Goal: Information Seeking & Learning: Learn about a topic

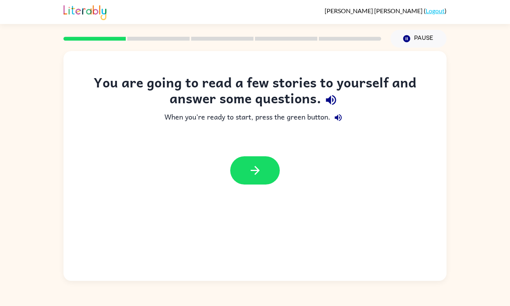
click at [257, 156] on div at bounding box center [254, 171] width 383 height 44
click at [261, 164] on icon "button" at bounding box center [255, 171] width 14 height 14
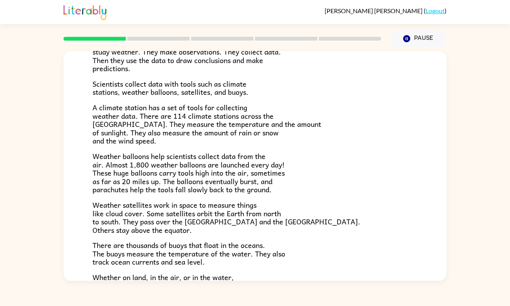
scroll to position [207, 0]
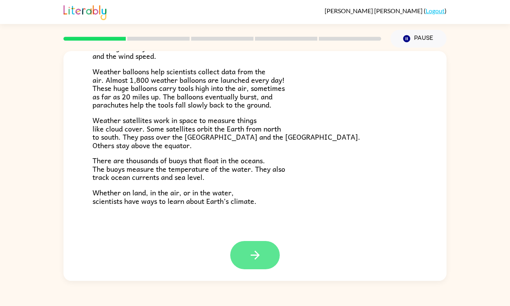
click at [254, 250] on icon "button" at bounding box center [255, 255] width 14 height 14
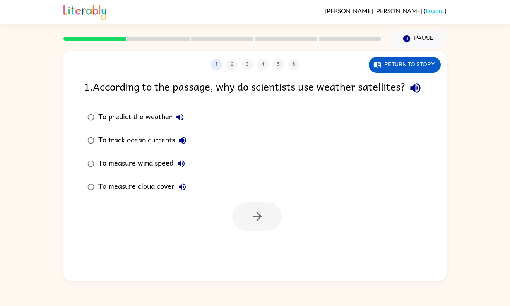
scroll to position [0, 0]
click at [387, 63] on button "Return to story" at bounding box center [405, 65] width 72 height 16
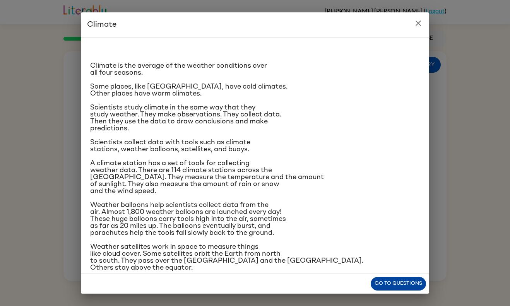
click at [391, 287] on button "Go to questions" at bounding box center [398, 284] width 55 height 14
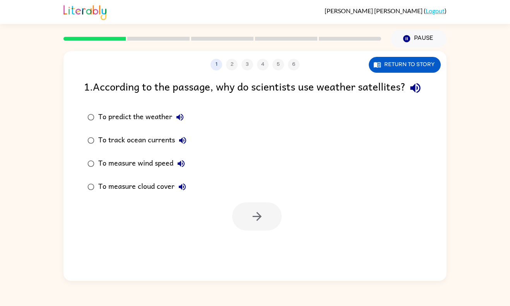
click at [159, 125] on div "To predict the weather" at bounding box center [142, 116] width 89 height 15
click at [255, 223] on icon "button" at bounding box center [257, 217] width 14 height 14
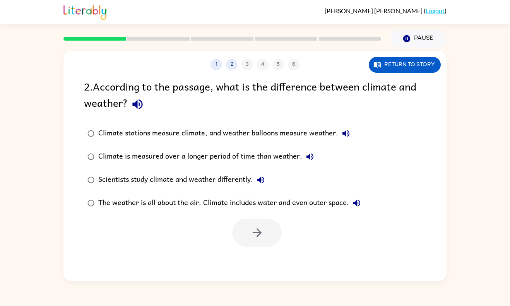
click at [206, 157] on div "Climate is measured over a longer period of time than weather." at bounding box center [207, 156] width 219 height 15
click at [248, 219] on button "button" at bounding box center [257, 233] width 50 height 28
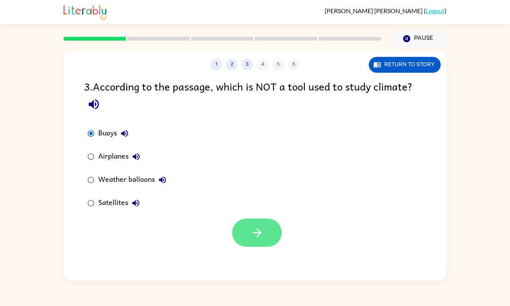
click at [253, 229] on icon "button" at bounding box center [257, 233] width 14 height 14
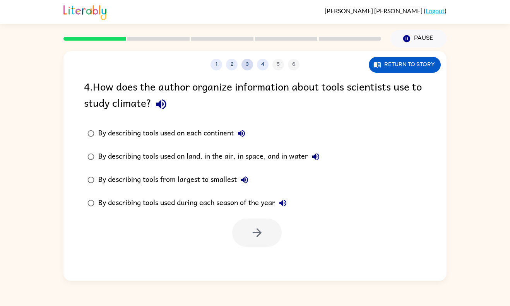
click at [245, 68] on button "3" at bounding box center [247, 65] width 12 height 12
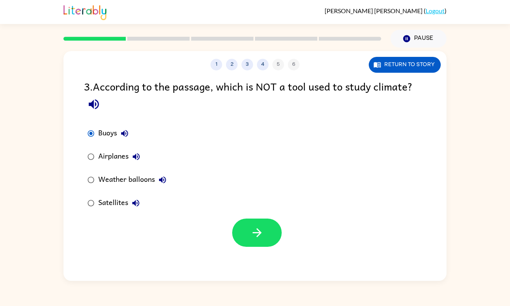
click at [116, 159] on div "Airplanes" at bounding box center [121, 156] width 46 height 15
click at [262, 243] on button "button" at bounding box center [257, 233] width 50 height 28
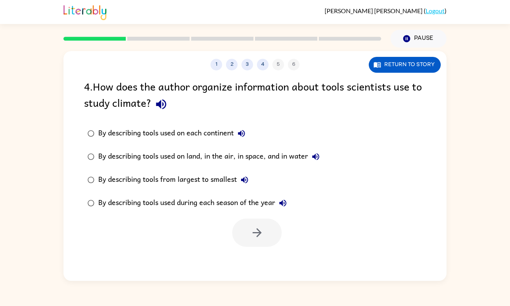
click at [259, 159] on div "By describing tools used on land, in the air, in space, and in water" at bounding box center [210, 156] width 225 height 15
click at [250, 235] on button "button" at bounding box center [257, 233] width 50 height 28
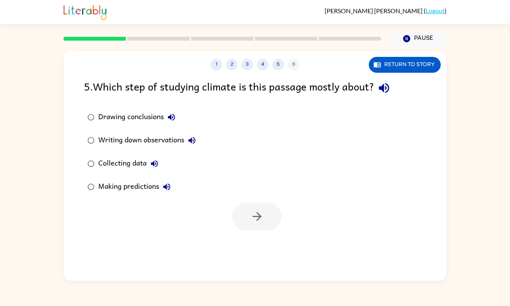
click at [134, 190] on div "Making predictions" at bounding box center [136, 186] width 76 height 15
click at [270, 216] on button "button" at bounding box center [257, 216] width 50 height 28
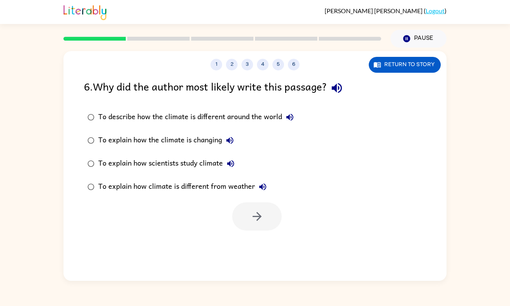
click at [183, 156] on div "To explain how scientists study climate" at bounding box center [168, 163] width 140 height 15
click at [247, 206] on button "button" at bounding box center [257, 216] width 50 height 28
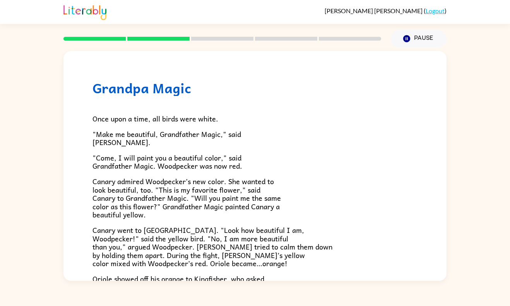
click at [205, 166] on span ""Come, I will paint you a beautiful color," said Grandfather Magic. Woodpecker …" at bounding box center [167, 162] width 150 height 20
click at [139, 116] on span "Once upon a time, all birds were white." at bounding box center [155, 118] width 126 height 11
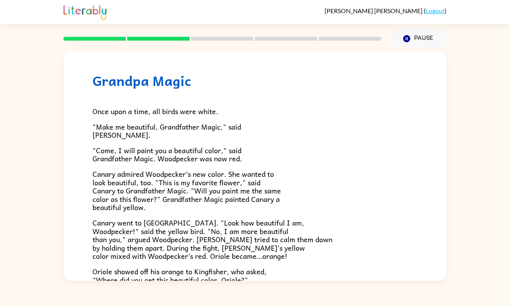
click at [139, 133] on p ""Make me beautiful, Grandfather Magic," said [PERSON_NAME]." at bounding box center [254, 131] width 325 height 17
click at [138, 128] on span ""Make me beautiful, Grandfather Magic," said [PERSON_NAME]." at bounding box center [166, 131] width 149 height 20
click at [137, 125] on span ""Make me beautiful, Grandfather Magic," said [PERSON_NAME]." at bounding box center [166, 131] width 149 height 20
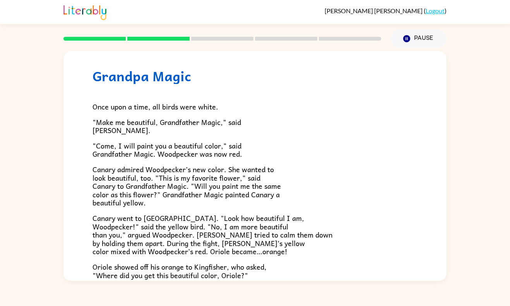
scroll to position [22, 0]
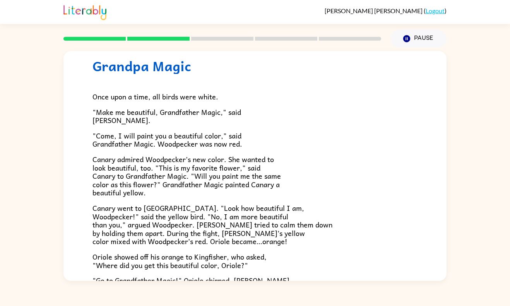
click at [147, 126] on div "Once upon a time, all birds were white. "Make me beautiful, Grandfather Magic,"…" at bounding box center [254, 224] width 325 height 300
click at [151, 123] on p ""Make me beautiful, Grandfather Magic," said [PERSON_NAME]." at bounding box center [254, 116] width 325 height 17
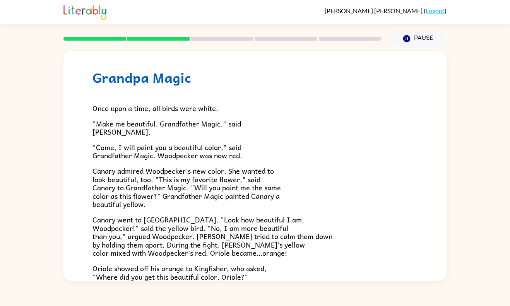
click at [159, 136] on p ""Make me beautiful, Grandfather Magic," said [PERSON_NAME]." at bounding box center [254, 128] width 325 height 17
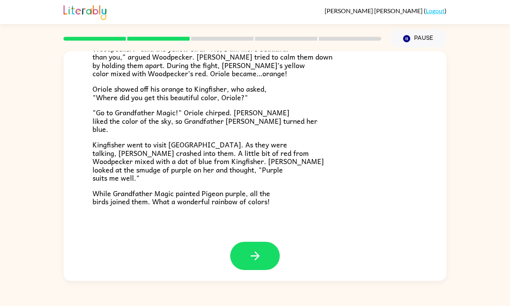
scroll to position [191, 0]
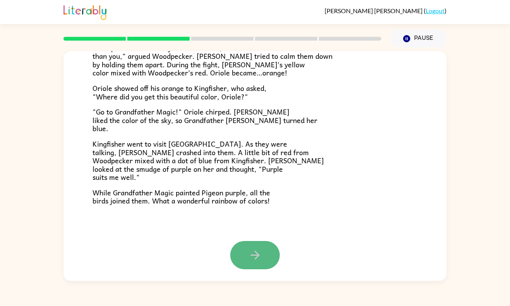
click at [254, 250] on icon "button" at bounding box center [255, 255] width 14 height 14
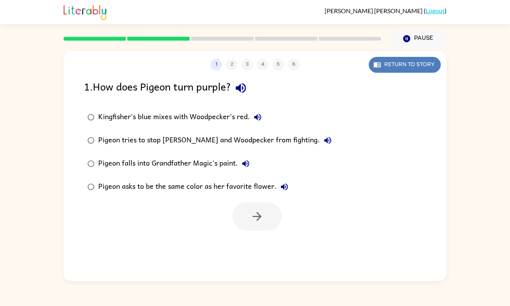
click at [422, 63] on button "Return to story" at bounding box center [405, 65] width 72 height 16
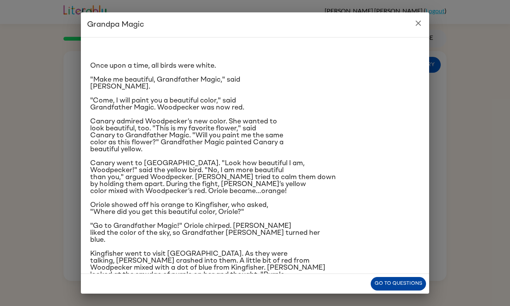
click at [390, 284] on button "Go to questions" at bounding box center [398, 284] width 55 height 14
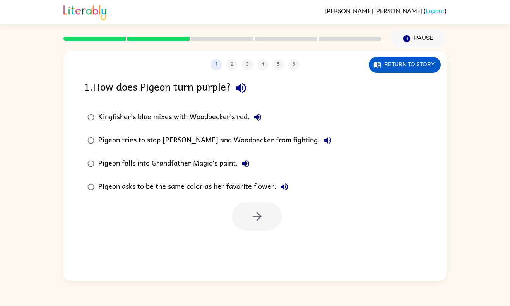
click at [196, 178] on label "Pigeon asks to be the same color as her favorite flower." at bounding box center [210, 186] width 260 height 23
click at [255, 214] on icon "button" at bounding box center [257, 217] width 14 height 14
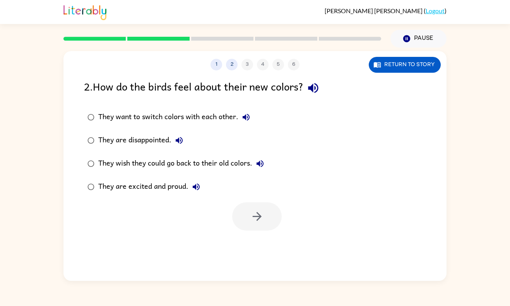
click at [181, 179] on div "They are excited and proud." at bounding box center [151, 186] width 106 height 15
click at [253, 208] on button "button" at bounding box center [257, 216] width 50 height 28
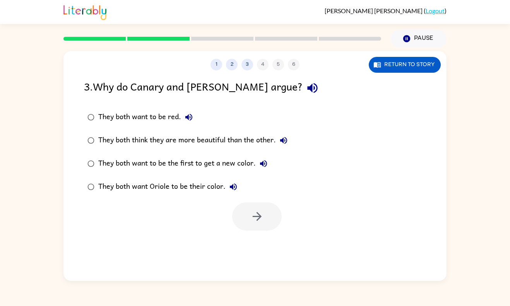
click at [169, 148] on div "They both think they are more beautiful than the other." at bounding box center [194, 140] width 193 height 15
click at [253, 203] on button "button" at bounding box center [257, 216] width 50 height 28
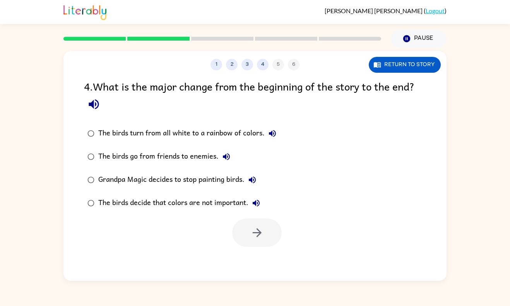
click at [197, 197] on div "The birds decide that colors are not important." at bounding box center [181, 202] width 166 height 15
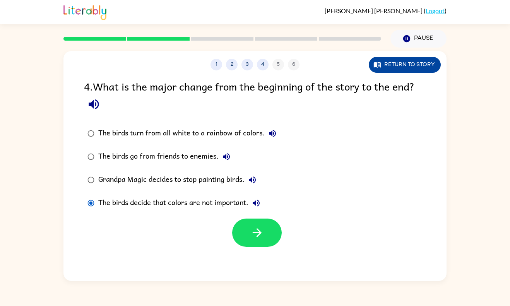
click at [399, 62] on button "Return to story" at bounding box center [405, 65] width 72 height 16
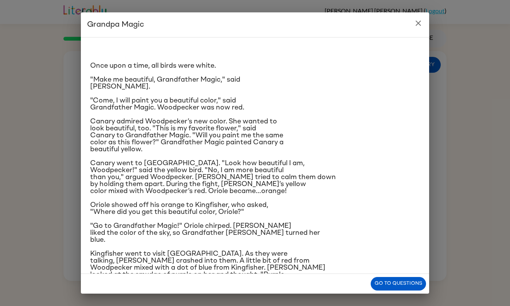
scroll to position [46, 0]
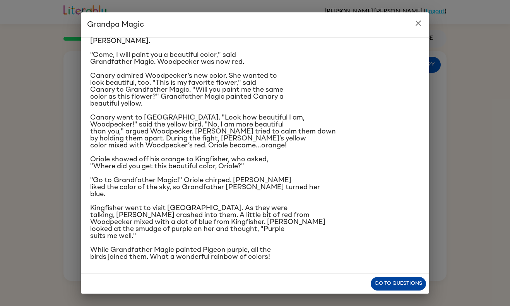
click at [383, 286] on button "Go to questions" at bounding box center [398, 284] width 55 height 14
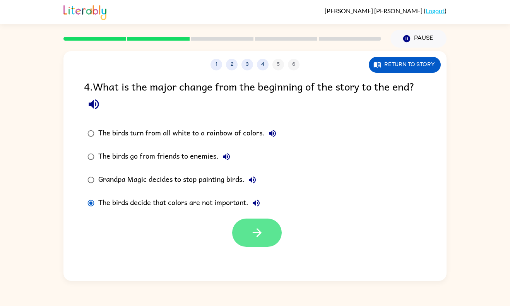
click at [255, 226] on icon "button" at bounding box center [257, 233] width 14 height 14
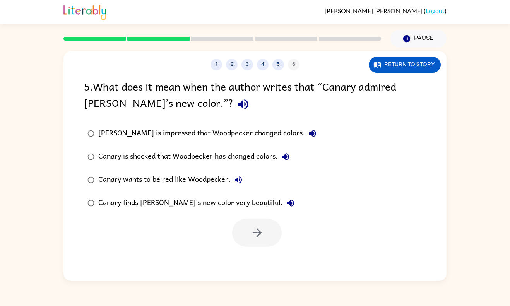
click at [227, 158] on div "Canary is shocked that Woodpecker has changed colors." at bounding box center [195, 156] width 195 height 15
click at [212, 139] on div "[PERSON_NAME] is impressed that Woodpecker changed colors." at bounding box center [209, 133] width 222 height 15
click at [217, 158] on div "Canary is shocked that Woodpecker has changed colors." at bounding box center [195, 156] width 195 height 15
click at [392, 84] on div "5 . What does it mean when the author writes that “Canary admired [PERSON_NAME]…" at bounding box center [255, 96] width 342 height 36
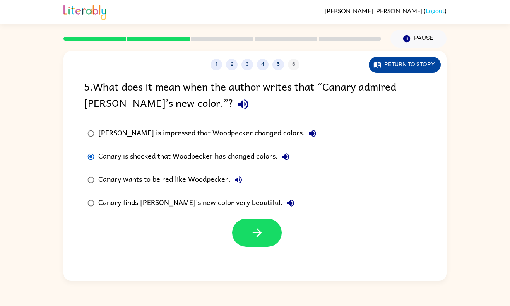
click at [388, 65] on button "Return to story" at bounding box center [405, 65] width 72 height 16
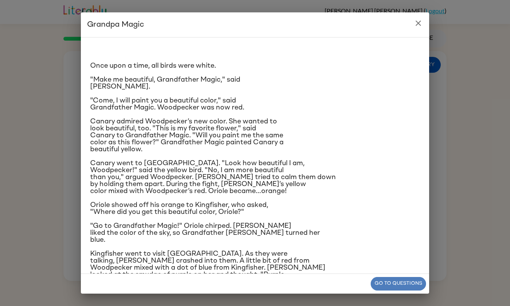
click at [376, 287] on button "Go to questions" at bounding box center [398, 284] width 55 height 14
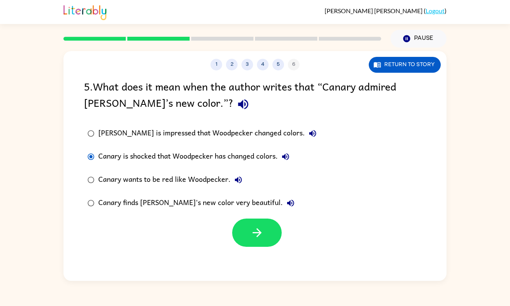
click at [188, 132] on div "[PERSON_NAME] is impressed that Woodpecker changed colors." at bounding box center [209, 133] width 222 height 15
click at [262, 226] on icon "button" at bounding box center [257, 233] width 14 height 14
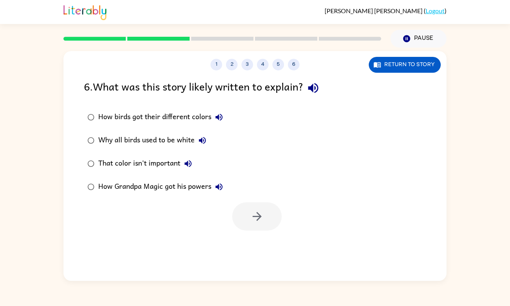
click at [135, 113] on div "How birds got their different colors" at bounding box center [162, 116] width 128 height 15
click at [246, 208] on button "button" at bounding box center [257, 216] width 50 height 28
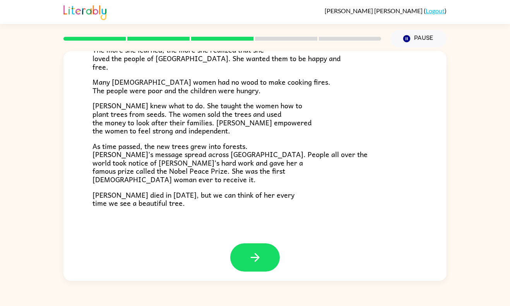
scroll to position [209, 0]
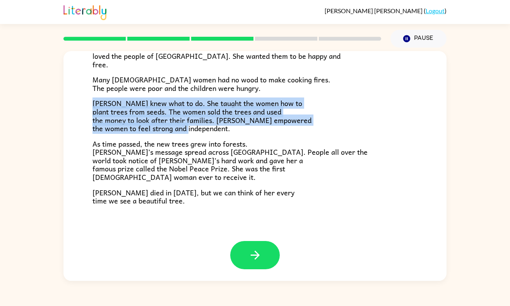
drag, startPoint x: 95, startPoint y: 104, endPoint x: 291, endPoint y: 130, distance: 197.9
click at [291, 130] on p "[PERSON_NAME] knew what to do. She taught the women how to plant trees from see…" at bounding box center [254, 115] width 325 height 33
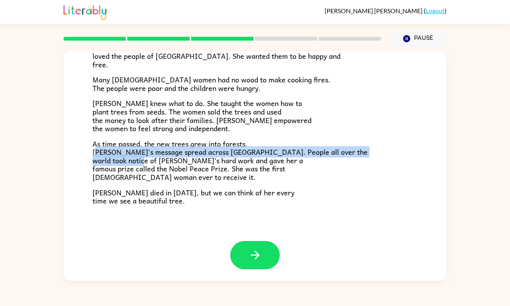
drag, startPoint x: 96, startPoint y: 155, endPoint x: 201, endPoint y: 160, distance: 105.0
click at [201, 160] on span "As time passed, the new trees grew into forests. [PERSON_NAME]’s message spread…" at bounding box center [229, 160] width 275 height 44
click at [201, 161] on span "As time passed, the new trees grew into forests. [PERSON_NAME]’s message spread…" at bounding box center [229, 160] width 275 height 44
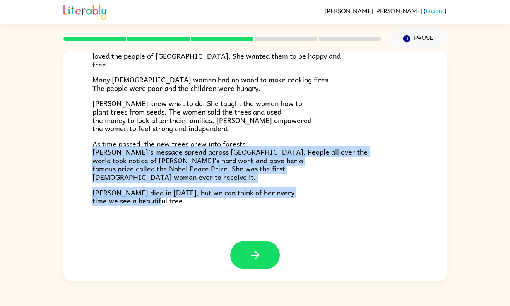
drag, startPoint x: 95, startPoint y: 153, endPoint x: 192, endPoint y: 205, distance: 109.9
click at [192, 205] on div "In a village on the slopes of [GEOGRAPHIC_DATA] in [GEOGRAPHIC_DATA], a little …" at bounding box center [254, 46] width 325 height 318
click at [257, 246] on button "button" at bounding box center [255, 255] width 50 height 28
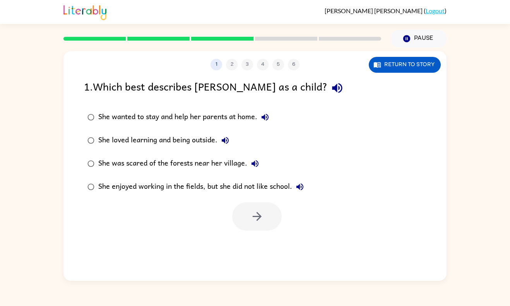
click at [209, 127] on label "She wanted to stay and help her parents at home." at bounding box center [196, 117] width 232 height 23
click at [244, 205] on button "button" at bounding box center [257, 216] width 50 height 28
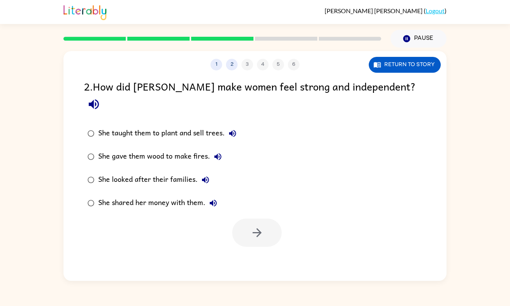
click at [170, 126] on div "She taught them to plant and sell trees." at bounding box center [169, 133] width 142 height 15
click at [245, 219] on button "button" at bounding box center [257, 233] width 50 height 28
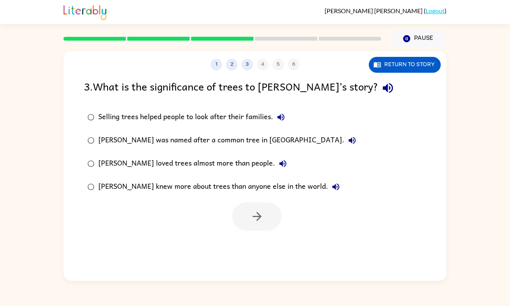
click at [195, 118] on div "Selling trees helped people to look after their families." at bounding box center [193, 116] width 190 height 15
click at [207, 183] on div "[PERSON_NAME] knew more about trees than anyone else in the world." at bounding box center [220, 186] width 245 height 15
click at [253, 211] on icon "button" at bounding box center [257, 217] width 14 height 14
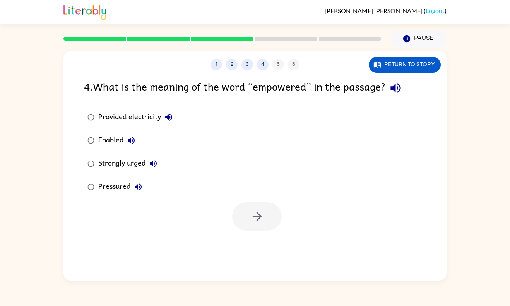
click at [131, 165] on div "Strongly urged" at bounding box center [129, 163] width 63 height 15
click at [136, 168] on div "Strongly urged" at bounding box center [129, 163] width 63 height 15
click at [112, 147] on div "Enabled" at bounding box center [118, 140] width 41 height 15
click at [267, 209] on button "button" at bounding box center [257, 216] width 50 height 28
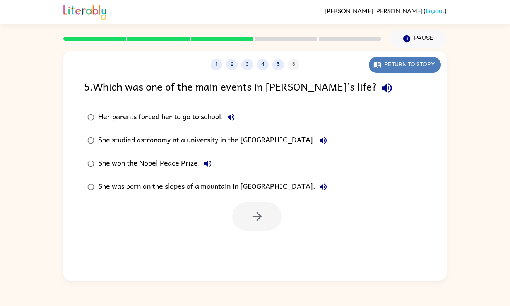
click at [370, 63] on button "Return to story" at bounding box center [405, 65] width 72 height 16
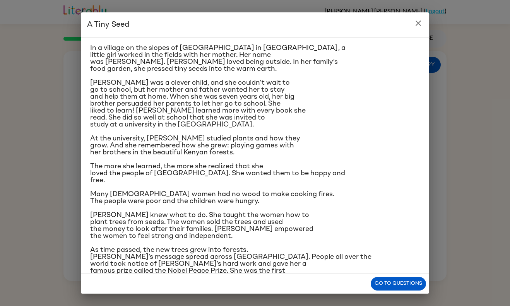
scroll to position [15, 0]
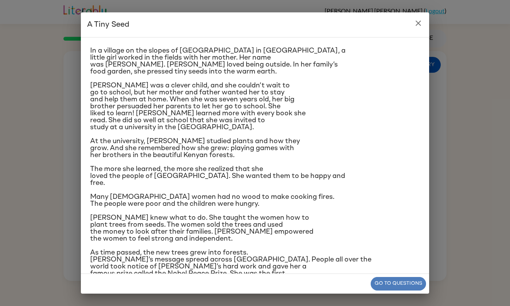
click at [400, 282] on button "Go to questions" at bounding box center [398, 284] width 55 height 14
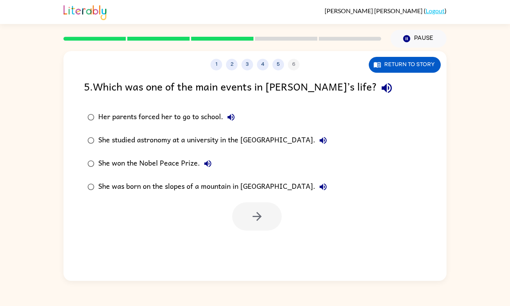
click at [144, 169] on div "She won the Nobel Peace Prize." at bounding box center [156, 163] width 117 height 15
click at [238, 212] on button "button" at bounding box center [257, 216] width 50 height 28
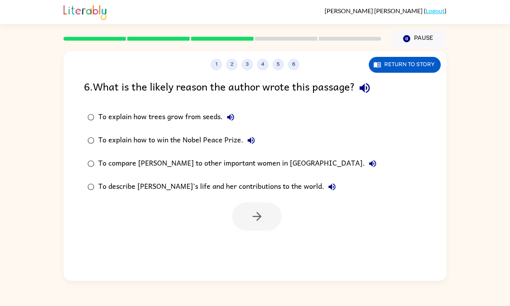
click at [148, 125] on label "To explain how trees grow from seeds." at bounding box center [232, 117] width 304 height 23
click at [152, 135] on div "To explain how to win the Nobel Peace Prize." at bounding box center [178, 140] width 161 height 15
click at [205, 167] on div "To compare [PERSON_NAME] to other important women in [GEOGRAPHIC_DATA]." at bounding box center [239, 163] width 282 height 15
click at [222, 181] on div "To describe [PERSON_NAME]’s life and her contributions to the world." at bounding box center [218, 186] width 241 height 15
click at [247, 205] on button "button" at bounding box center [257, 216] width 50 height 28
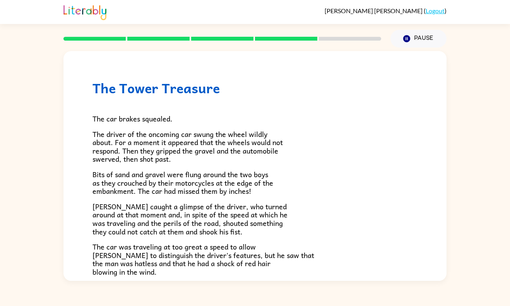
scroll to position [206, 0]
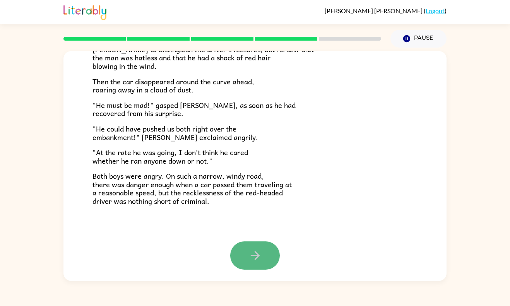
click at [260, 248] on button "button" at bounding box center [255, 255] width 50 height 28
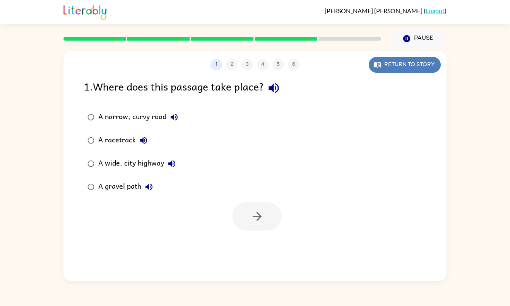
click at [397, 65] on button "Return to story" at bounding box center [405, 65] width 72 height 16
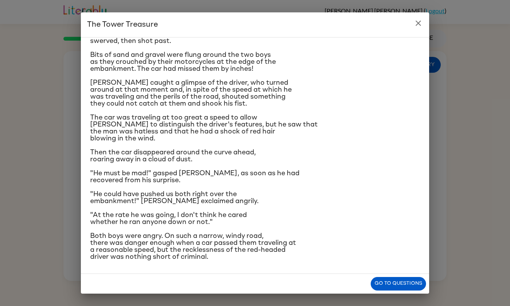
scroll to position [58, 0]
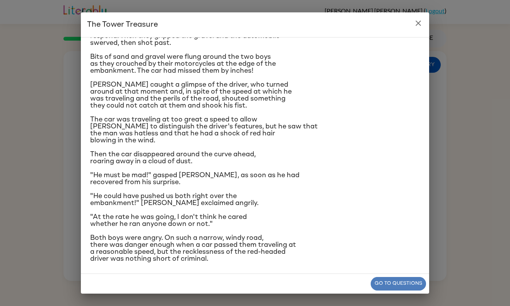
click at [383, 283] on button "Go to questions" at bounding box center [398, 284] width 55 height 14
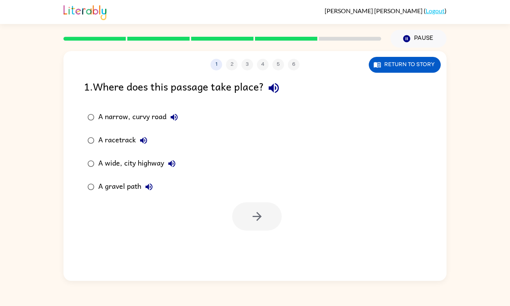
click at [150, 113] on div "A narrow, curvy road" at bounding box center [140, 116] width 84 height 15
click at [241, 212] on button "button" at bounding box center [257, 216] width 50 height 28
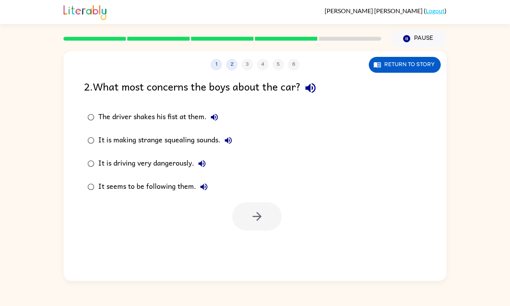
click at [369, 71] on div "Return to story" at bounding box center [405, 65] width 72 height 16
click at [377, 71] on button "Return to story" at bounding box center [405, 65] width 72 height 16
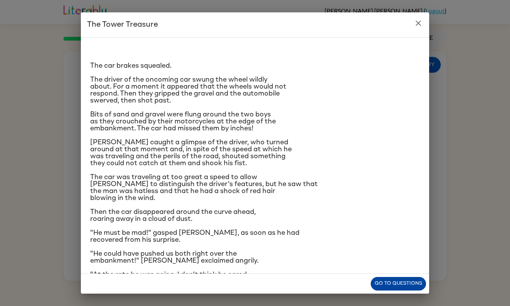
click at [392, 279] on button "Go to questions" at bounding box center [398, 284] width 55 height 14
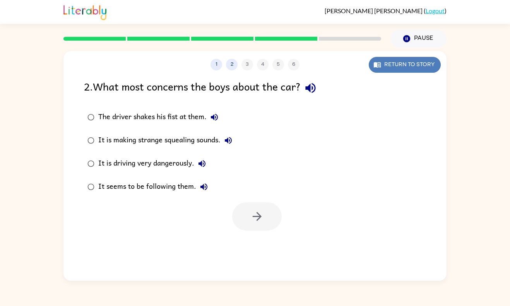
click at [420, 64] on button "Return to story" at bounding box center [405, 65] width 72 height 16
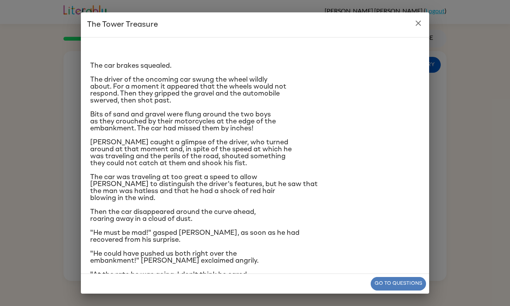
click at [379, 286] on button "Go to questions" at bounding box center [398, 284] width 55 height 14
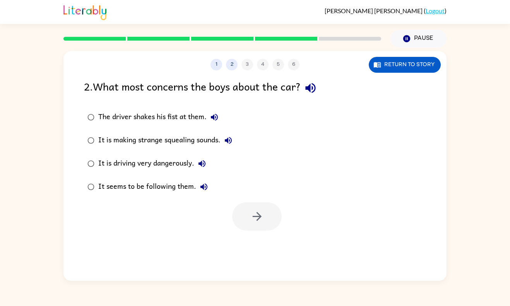
click at [162, 164] on div "It is driving very dangerously." at bounding box center [153, 163] width 111 height 15
click at [239, 210] on button "button" at bounding box center [257, 216] width 50 height 28
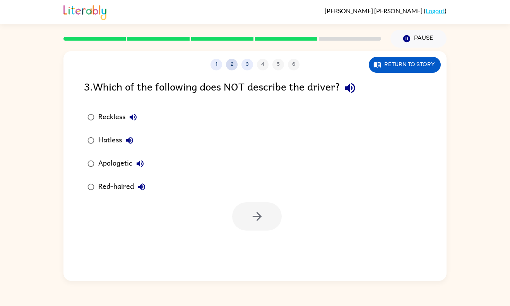
click at [231, 67] on button "2" at bounding box center [232, 65] width 12 height 12
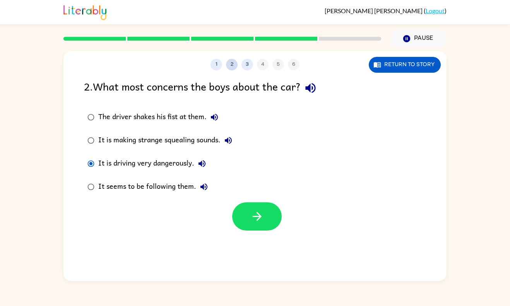
click at [230, 66] on button "2" at bounding box center [232, 65] width 12 height 12
click at [214, 60] on button "1" at bounding box center [216, 65] width 12 height 12
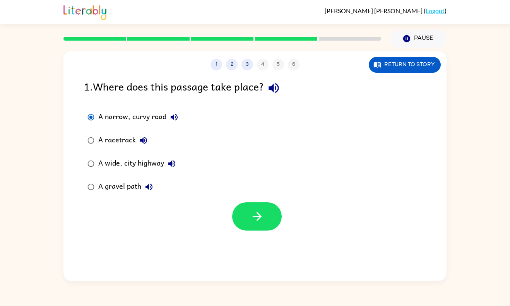
click at [127, 187] on div "A gravel path" at bounding box center [127, 186] width 58 height 15
click at [274, 210] on button "button" at bounding box center [257, 216] width 50 height 28
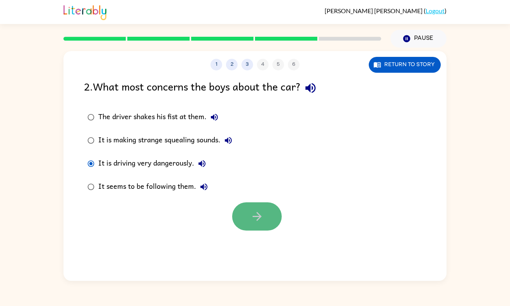
click at [249, 212] on button "button" at bounding box center [257, 216] width 50 height 28
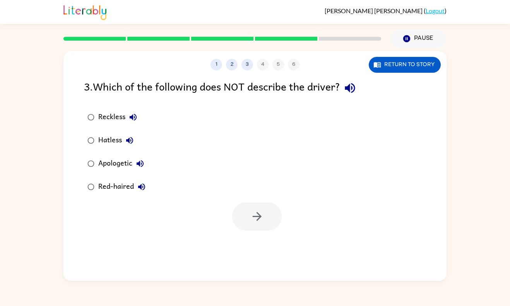
click at [106, 164] on div "Apologetic" at bounding box center [123, 163] width 50 height 15
click at [241, 214] on button "button" at bounding box center [257, 216] width 50 height 28
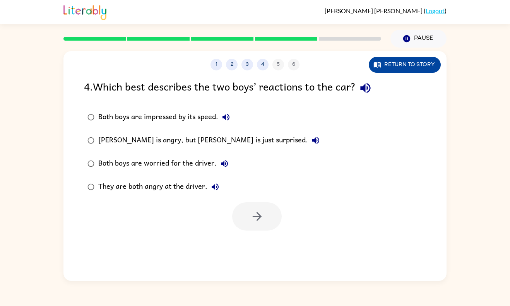
click at [412, 65] on button "Return to story" at bounding box center [405, 65] width 72 height 16
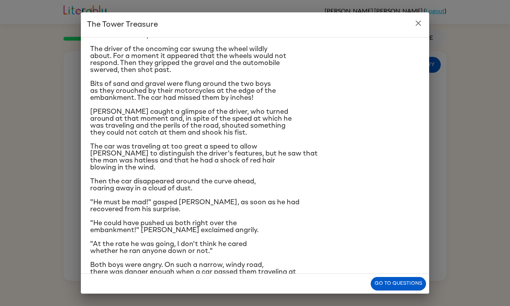
scroll to position [43, 0]
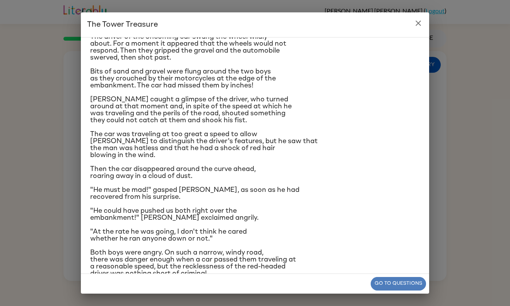
click at [384, 289] on button "Go to questions" at bounding box center [398, 284] width 55 height 14
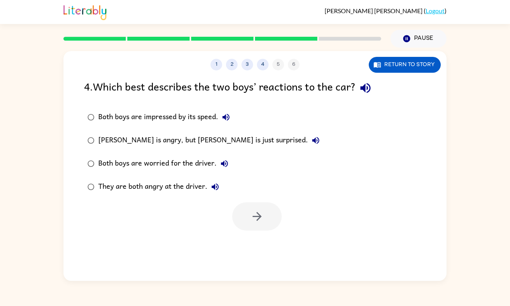
click at [169, 140] on div "[PERSON_NAME] is angry, but [PERSON_NAME] is just surprised." at bounding box center [210, 140] width 225 height 15
click at [241, 217] on button "button" at bounding box center [257, 216] width 50 height 28
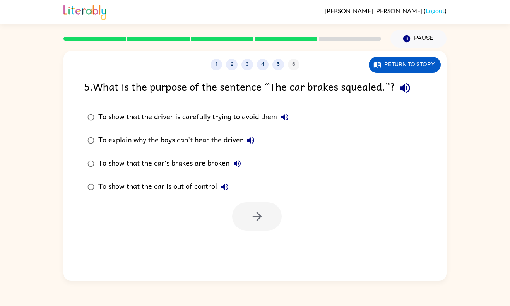
click at [216, 119] on div "To show that the driver is carefully trying to avoid them" at bounding box center [195, 116] width 194 height 15
click at [265, 211] on button "button" at bounding box center [257, 216] width 50 height 28
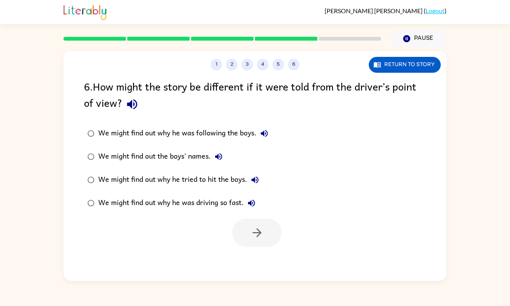
click at [219, 199] on div "We might find out why he was driving so fast." at bounding box center [178, 202] width 161 height 15
click at [262, 239] on icon "button" at bounding box center [257, 233] width 14 height 14
